Goal: Transaction & Acquisition: Subscribe to service/newsletter

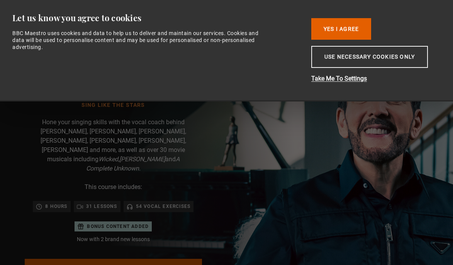
click at [346, 26] on button "Yes I Agree" at bounding box center [341, 29] width 60 height 22
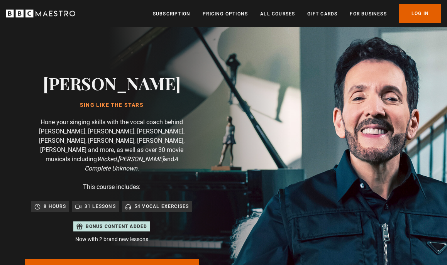
scroll to position [0, 85]
click at [184, 12] on link "Subscription" at bounding box center [171, 14] width 37 height 8
click at [231, 13] on link "Pricing Options" at bounding box center [225, 14] width 45 height 8
